Goal: Navigation & Orientation: Find specific page/section

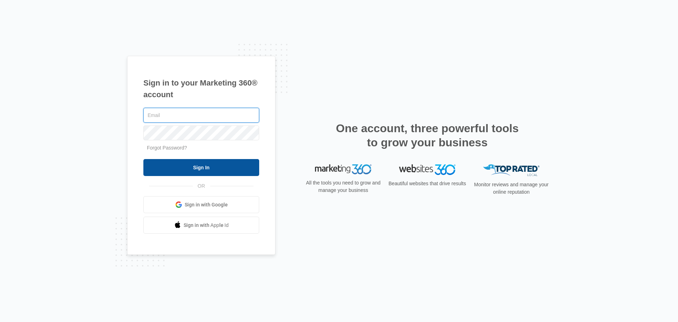
type input "[EMAIL_ADDRESS][DOMAIN_NAME]"
click at [203, 167] on input "Sign In" at bounding box center [201, 167] width 116 height 17
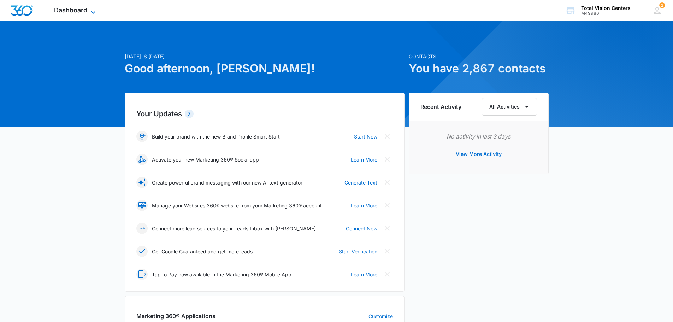
click at [94, 14] on icon at bounding box center [93, 12] width 8 height 8
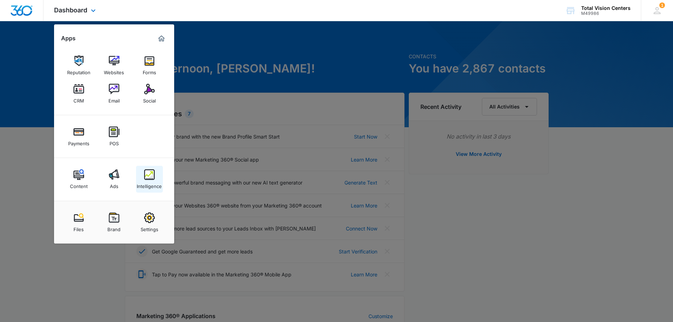
click at [150, 179] on img at bounding box center [149, 174] width 11 height 11
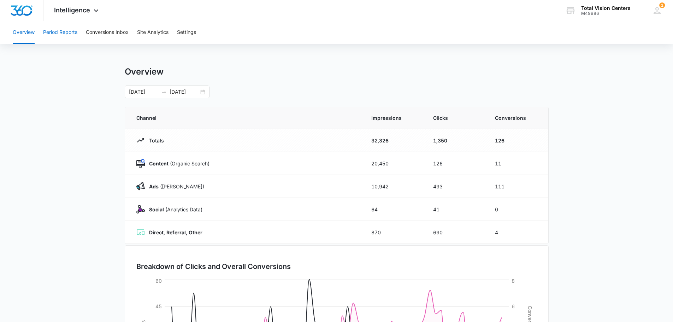
click at [59, 32] on button "Period Reports" at bounding box center [60, 32] width 34 height 23
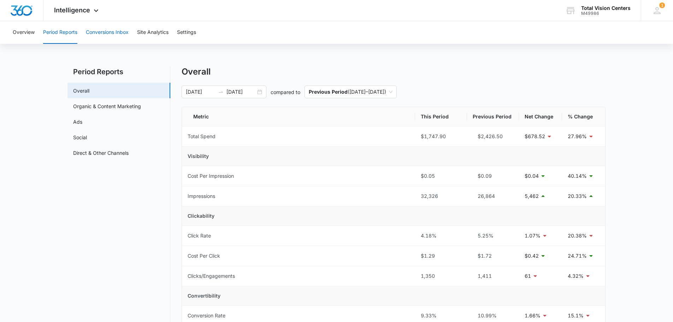
click at [103, 31] on button "Conversions Inbox" at bounding box center [107, 32] width 43 height 23
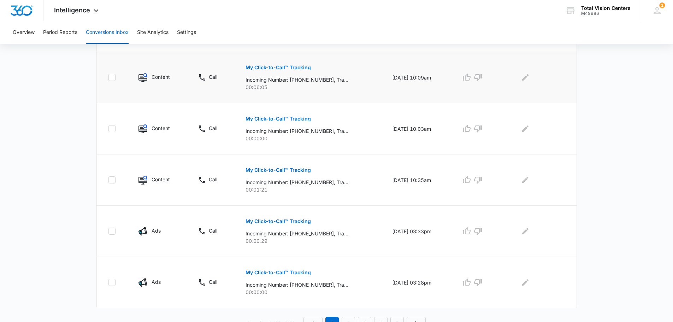
scroll to position [435, 0]
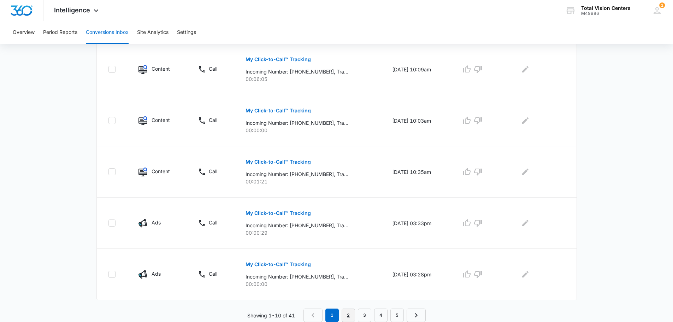
click at [352, 318] on link "2" at bounding box center [348, 314] width 13 height 13
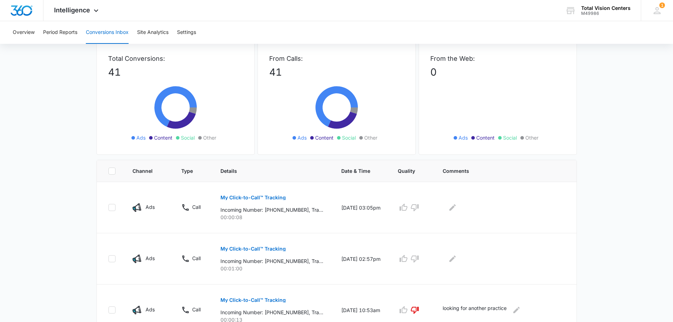
scroll to position [0, 0]
